Goal: Information Seeking & Learning: Learn about a topic

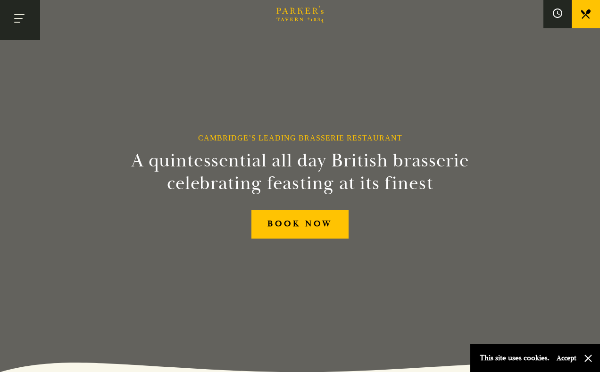
click at [24, 20] on button "Toggle navigation" at bounding box center [20, 20] width 40 height 40
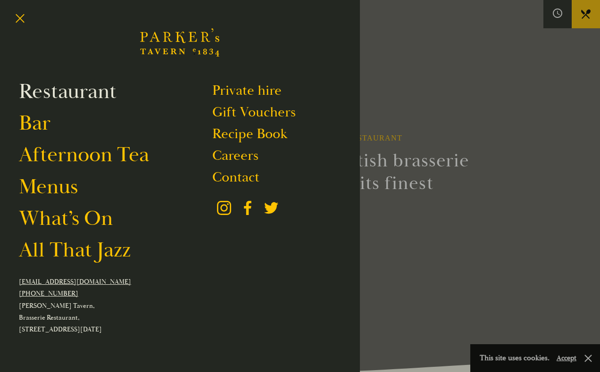
click at [51, 92] on link "Restaurant" at bounding box center [68, 91] width 98 height 26
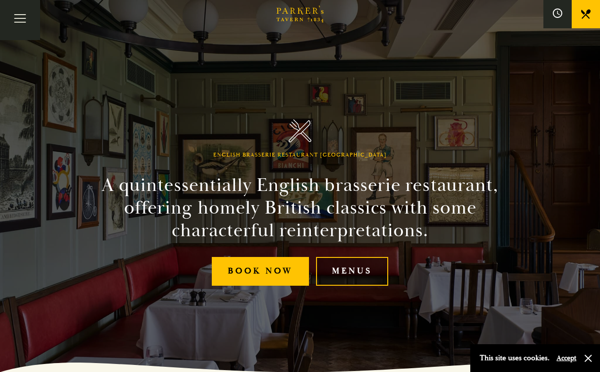
click at [346, 276] on link "Menus" at bounding box center [352, 271] width 72 height 29
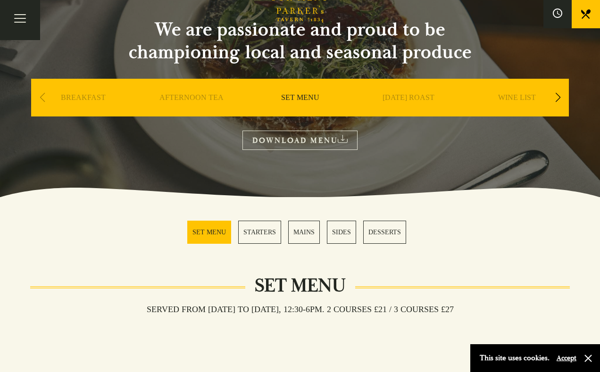
scroll to position [87, 0]
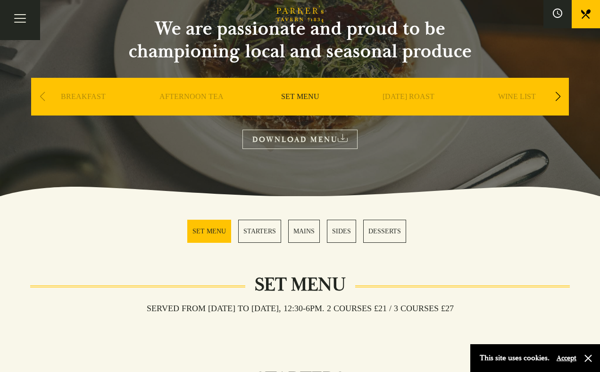
click at [304, 227] on link "MAINS" at bounding box center [304, 231] width 32 height 23
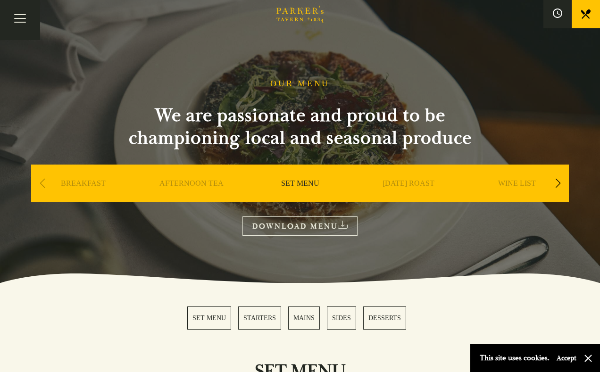
click at [347, 229] on link "DOWNLOAD MENU" at bounding box center [299, 225] width 115 height 19
click at [557, 184] on div "Next slide" at bounding box center [557, 183] width 13 height 21
click at [414, 182] on link "A LA CARTE" at bounding box center [409, 198] width 44 height 38
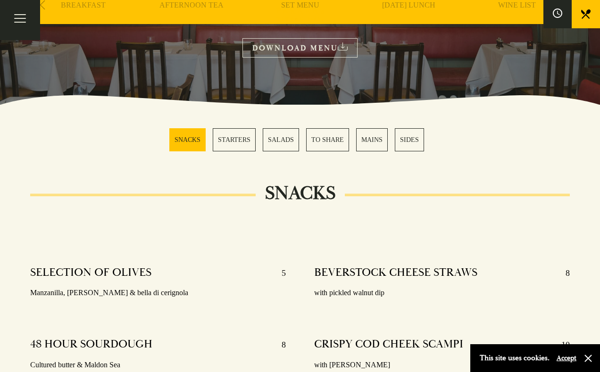
scroll to position [208, 0]
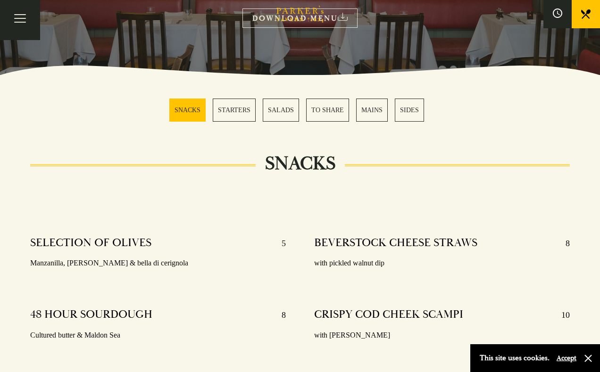
click at [366, 112] on link "MAINS" at bounding box center [372, 110] width 32 height 23
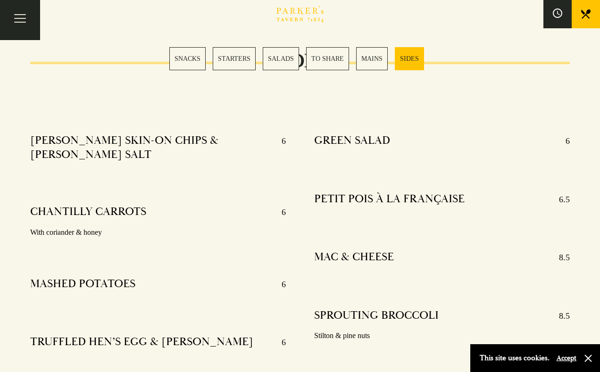
scroll to position [2249, 0]
